Goal: Information Seeking & Learning: Learn about a topic

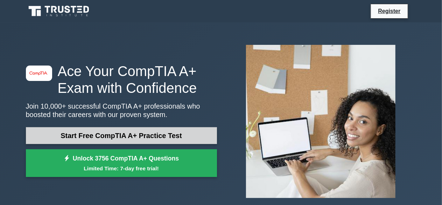
drag, startPoint x: 0, startPoint y: 0, endPoint x: 126, endPoint y: 132, distance: 182.7
click at [126, 132] on link "Start Free CompTIA A+ Practice Test" at bounding box center [121, 135] width 191 height 17
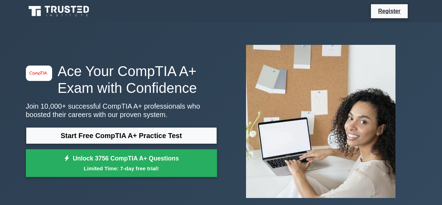
click at [111, 141] on link "Start Free CompTIA A+ Practice Test" at bounding box center [121, 135] width 191 height 17
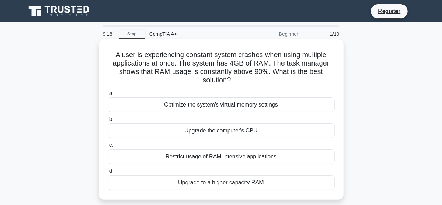
click at [190, 185] on div "Upgrade to a higher capacity RAM" at bounding box center [221, 182] width 227 height 15
click at [108, 173] on input "d. Upgrade to a higher capacity RAM" at bounding box center [108, 171] width 0 height 5
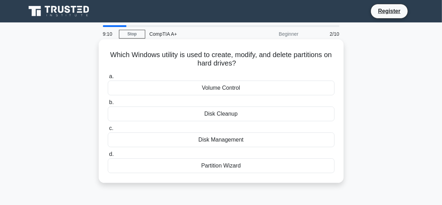
click at [196, 148] on div "a. Volume Control b. Disk Cleanup c. d." at bounding box center [221, 123] width 235 height 104
click at [190, 140] on div "Disk Management" at bounding box center [221, 139] width 227 height 15
click at [108, 131] on input "c. Disk Management" at bounding box center [108, 128] width 0 height 5
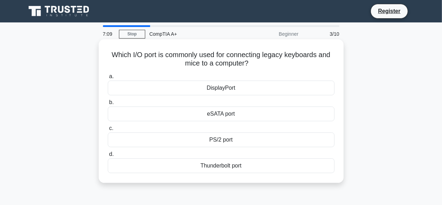
click at [200, 138] on div "PS/2 port" at bounding box center [221, 139] width 227 height 15
click at [108, 131] on input "c. PS/2 port" at bounding box center [108, 128] width 0 height 5
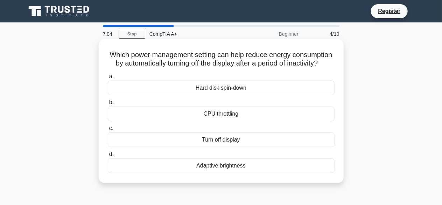
click at [234, 91] on div "Hard disk spin-down" at bounding box center [221, 87] width 227 height 15
click at [108, 79] on input "a. Hard disk spin-down" at bounding box center [108, 76] width 0 height 5
